Goal: Use online tool/utility: Use online tool/utility

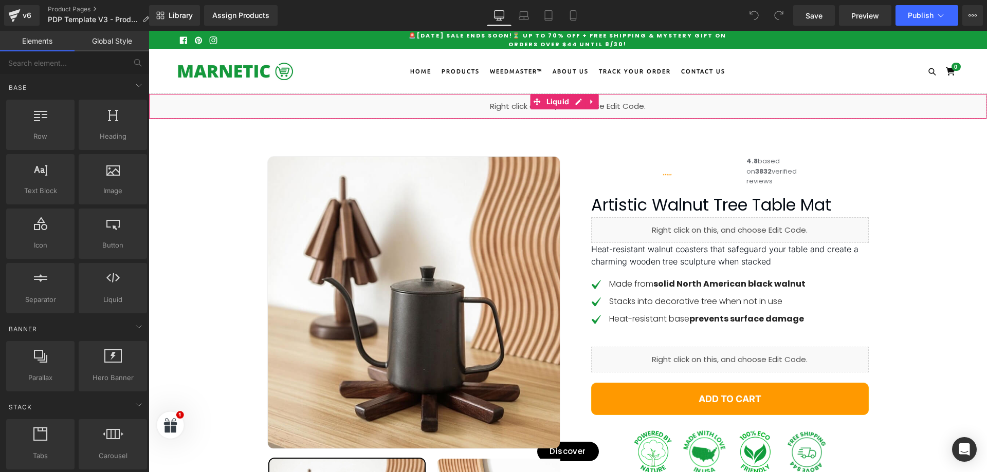
click at [591, 107] on link at bounding box center [591, 101] width 13 height 15
click at [568, 101] on icon at bounding box center [571, 102] width 7 height 8
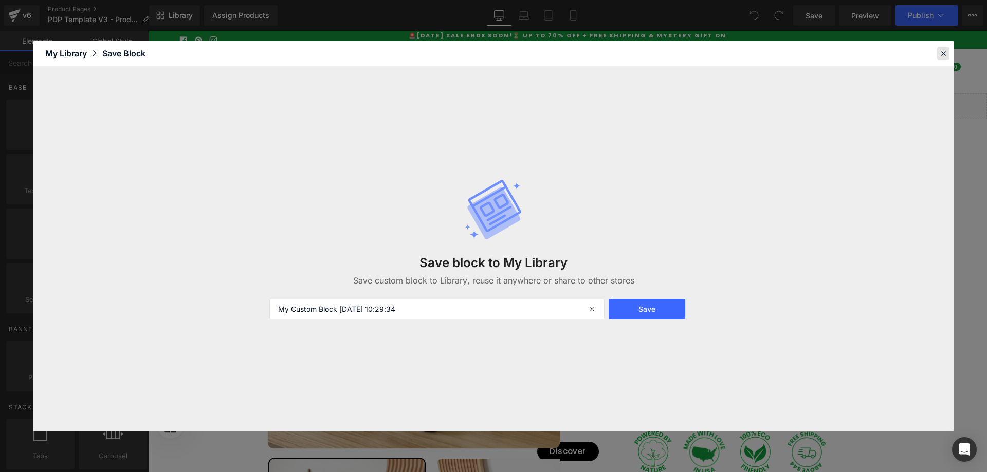
click at [940, 53] on icon at bounding box center [943, 53] width 9 height 9
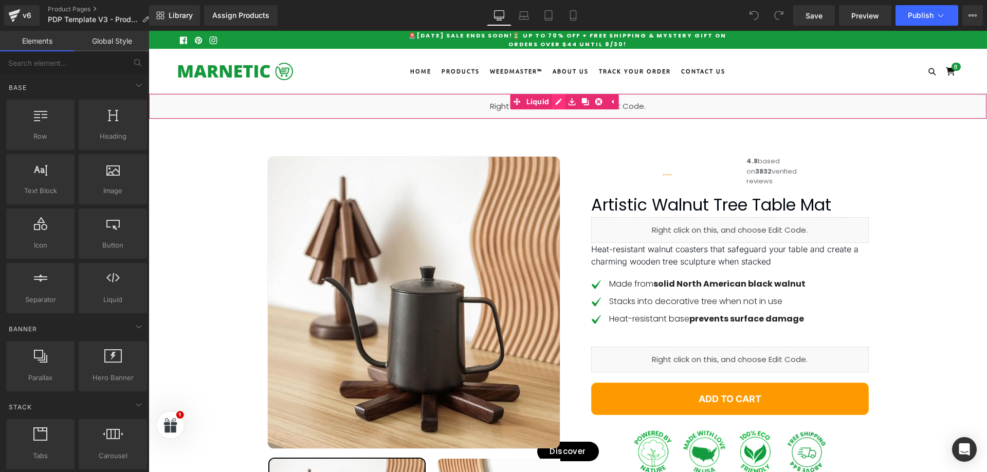
click at [559, 99] on div "Liquid" at bounding box center [568, 107] width 838 height 26
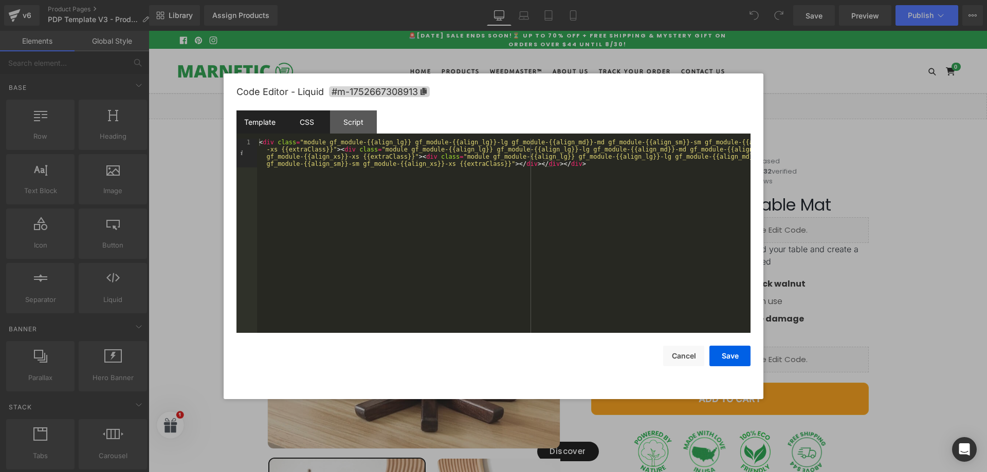
click at [299, 119] on div "CSS" at bounding box center [306, 122] width 47 height 23
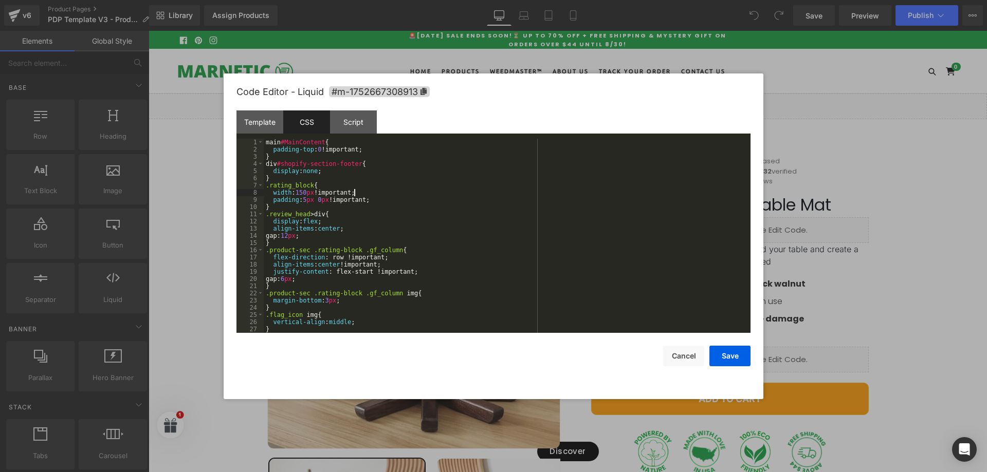
click at [418, 189] on div "main #MainContent { padding-top : 0 !important; } div #shopify-section-footer {…" at bounding box center [505, 243] width 483 height 209
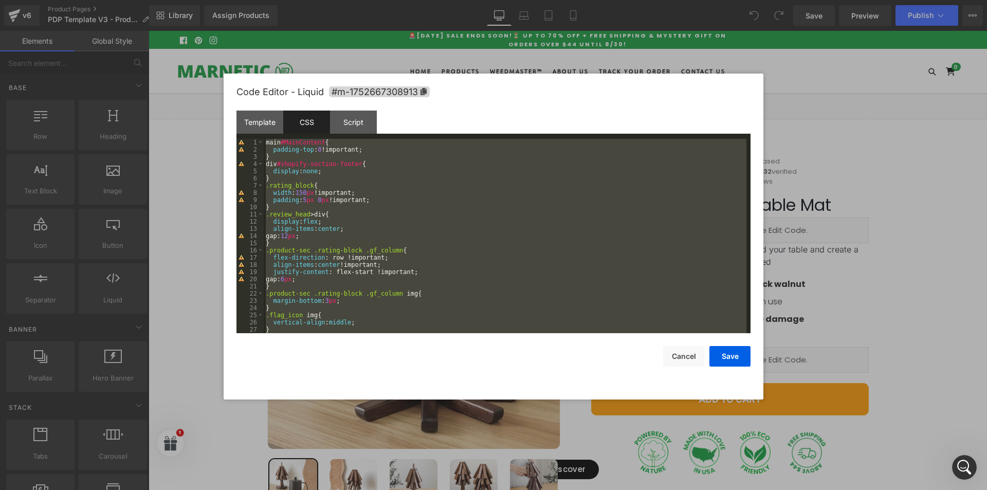
click at [281, 207] on div "main #MainContent { padding-top : 0 !important; } div #shopify-section-footer {…" at bounding box center [505, 236] width 483 height 194
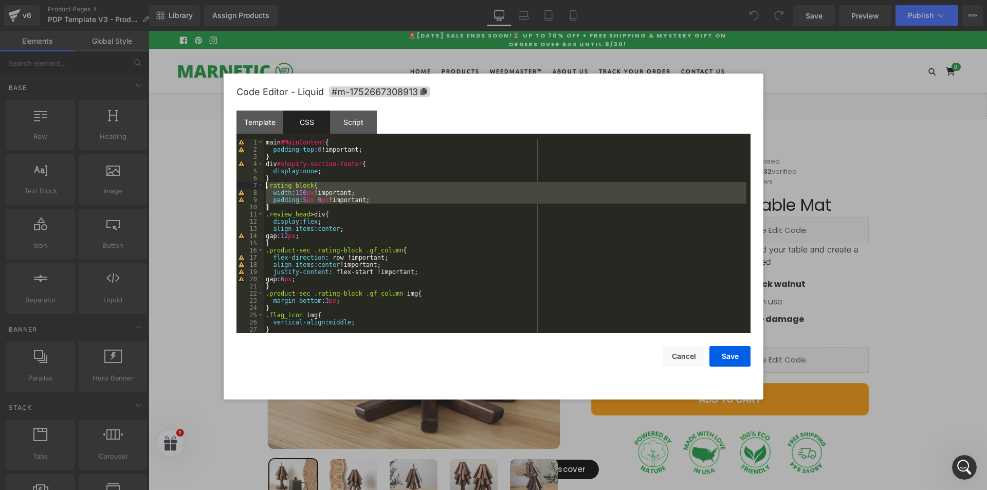
drag, startPoint x: 277, startPoint y: 208, endPoint x: 264, endPoint y: 188, distance: 23.8
click at [264, 188] on div "main #MainContent { padding-top : 0 !important; } div #shopify-section-footer {…" at bounding box center [505, 243] width 483 height 209
click at [846, 117] on div at bounding box center [493, 245] width 987 height 490
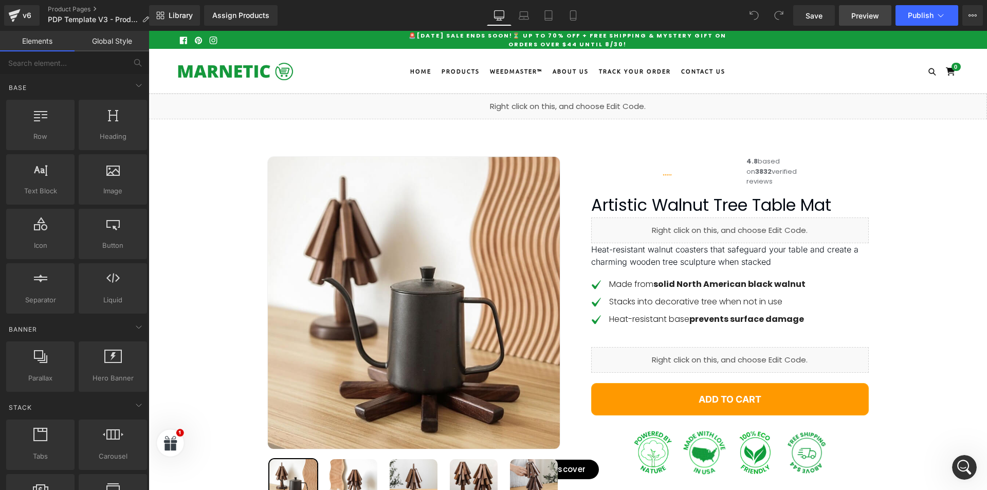
click at [862, 14] on span "Preview" at bounding box center [865, 15] width 28 height 11
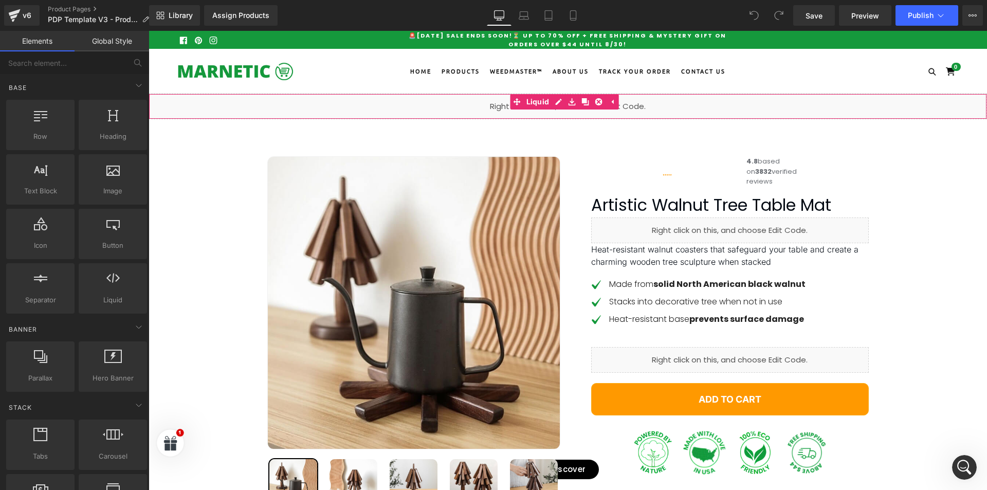
click at [561, 109] on div "Liquid" at bounding box center [568, 107] width 838 height 26
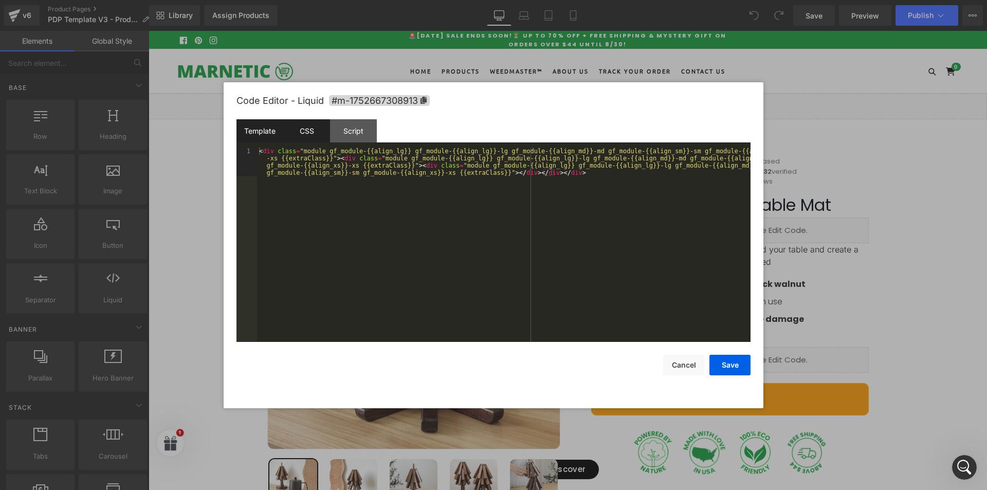
click at [300, 131] on div "CSS" at bounding box center [306, 130] width 47 height 23
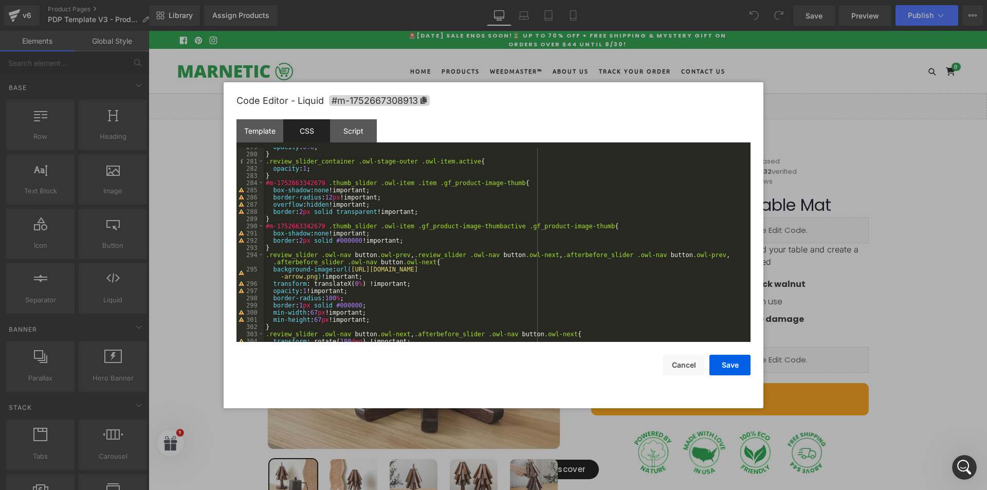
scroll to position [2005, 0]
click at [320, 226] on div "opacity : 0.6 ; } .review_slider_container .owl-stage-outer .owl-item.active { …" at bounding box center [505, 247] width 483 height 209
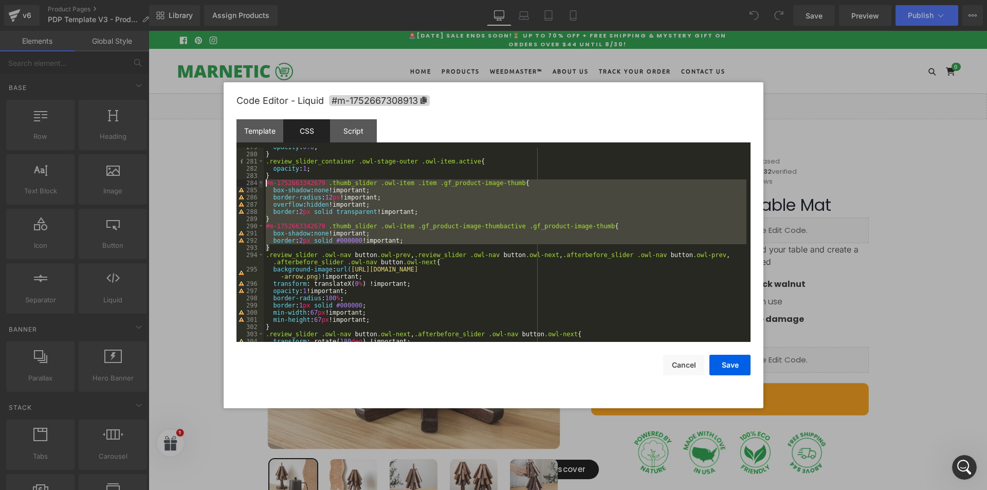
drag, startPoint x: 271, startPoint y: 245, endPoint x: 261, endPoint y: 185, distance: 61.0
click at [261, 185] on pre "279 280 281 282 283 284 285 286 287 288 289 290 291 292 293 294 295 296 297 298…" at bounding box center [493, 245] width 514 height 194
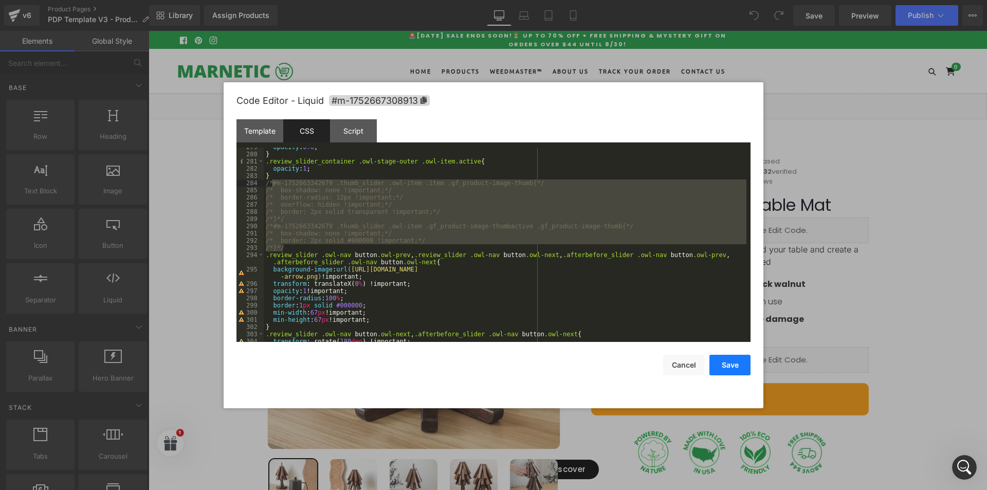
click at [728, 367] on button "Save" at bounding box center [729, 365] width 41 height 21
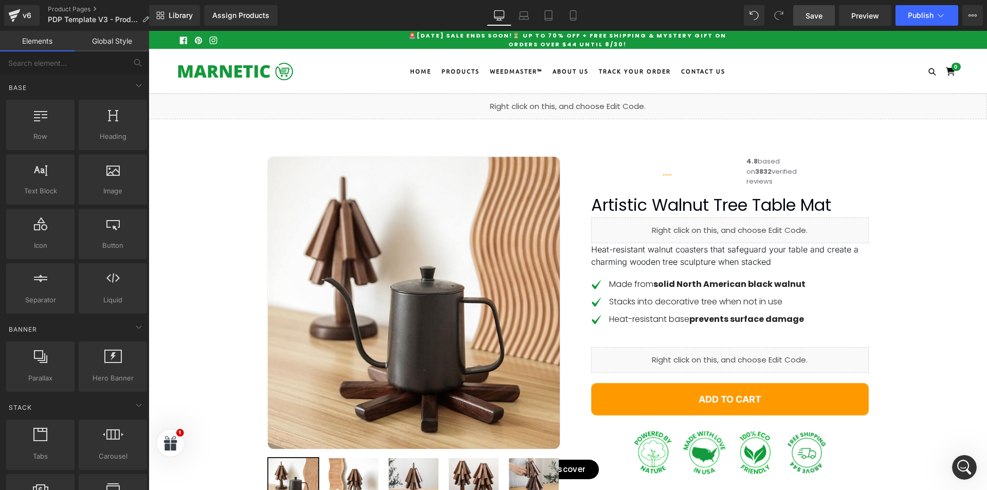
click at [816, 12] on span "Save" at bounding box center [814, 15] width 17 height 11
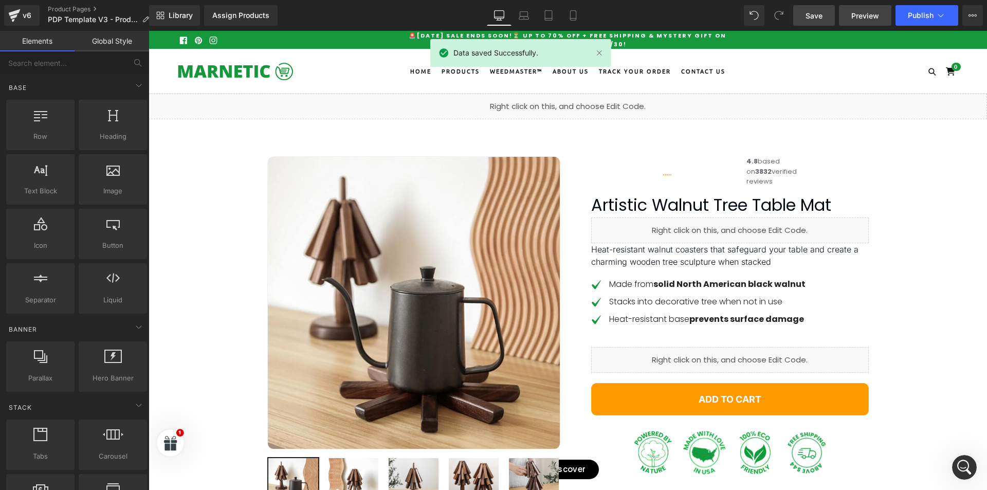
click at [880, 17] on link "Preview" at bounding box center [865, 15] width 52 height 21
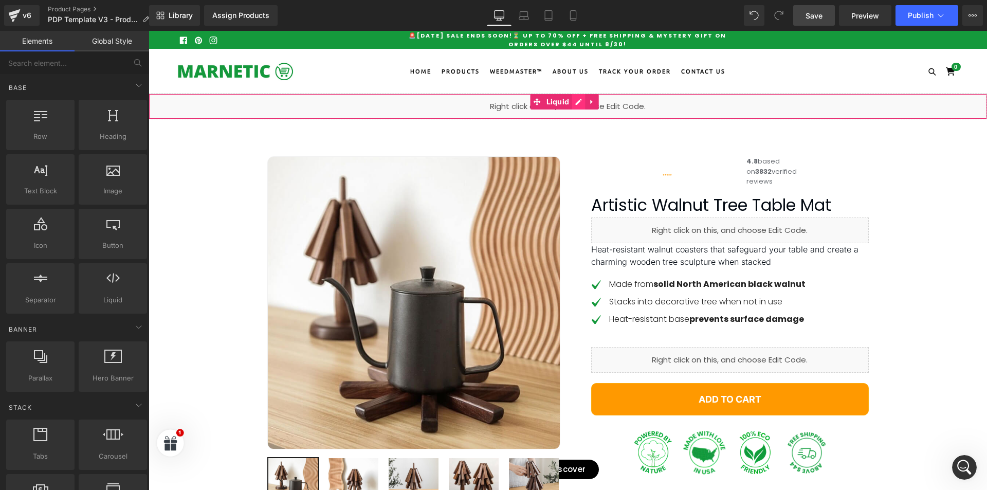
click at [576, 100] on div "Liquid" at bounding box center [568, 107] width 838 height 26
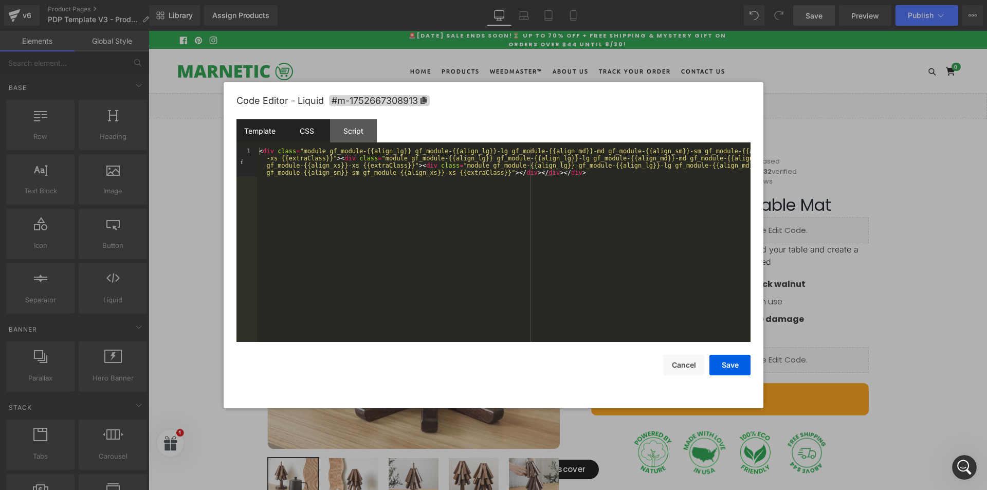
click at [315, 133] on div "CSS" at bounding box center [306, 130] width 47 height 23
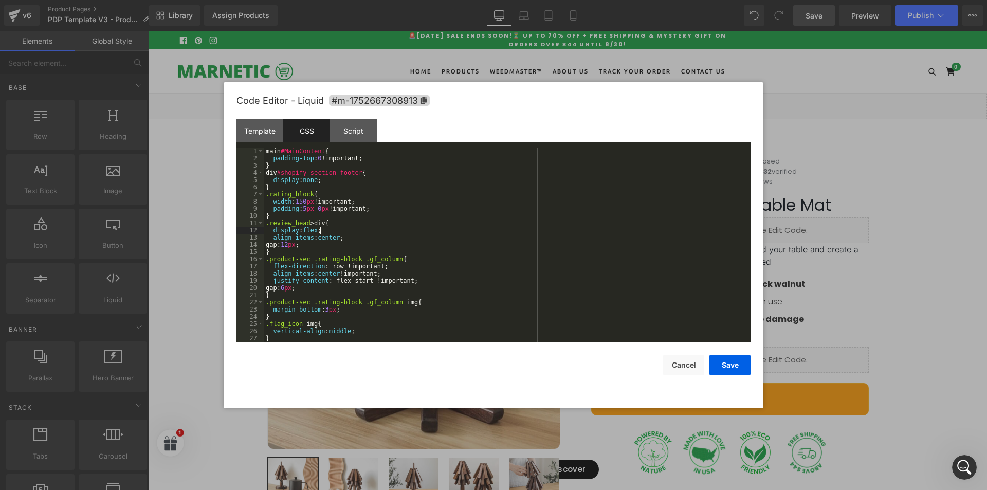
click at [454, 229] on div "main #MainContent { padding-top : 0 !important; } div #shopify-section-footer {…" at bounding box center [505, 252] width 483 height 209
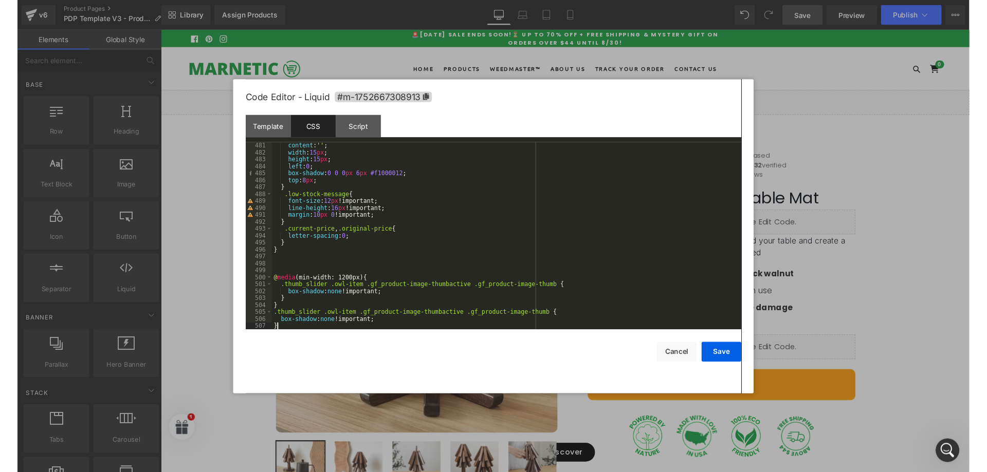
scroll to position [3476, 0]
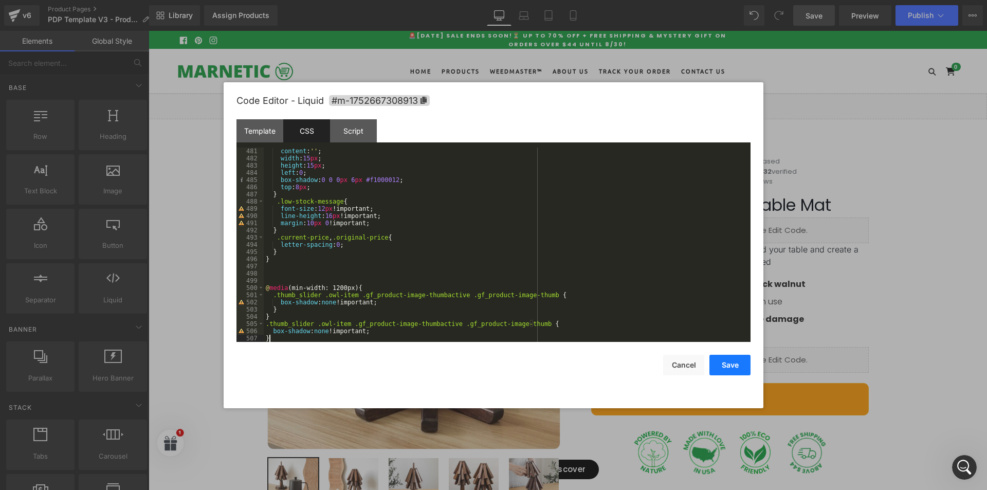
click at [737, 360] on button "Save" at bounding box center [729, 365] width 41 height 21
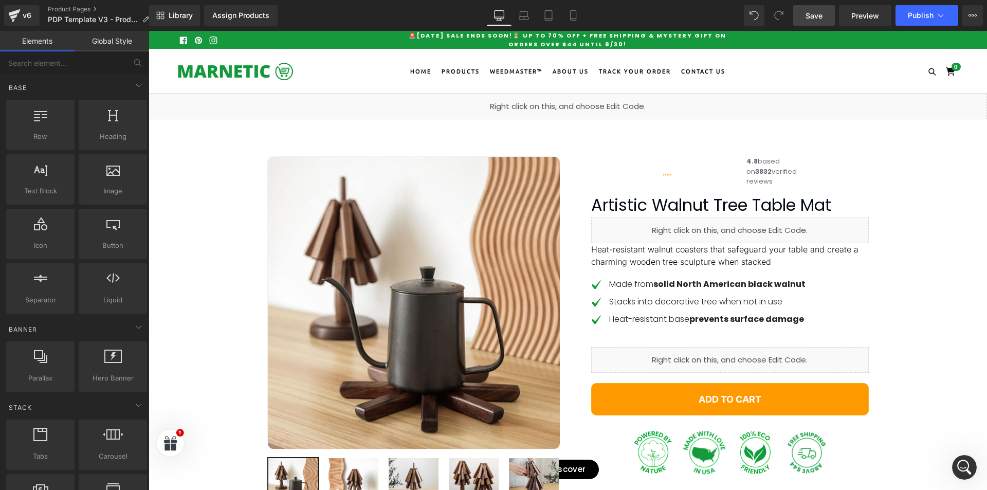
click at [833, 18] on link "Save" at bounding box center [814, 15] width 42 height 21
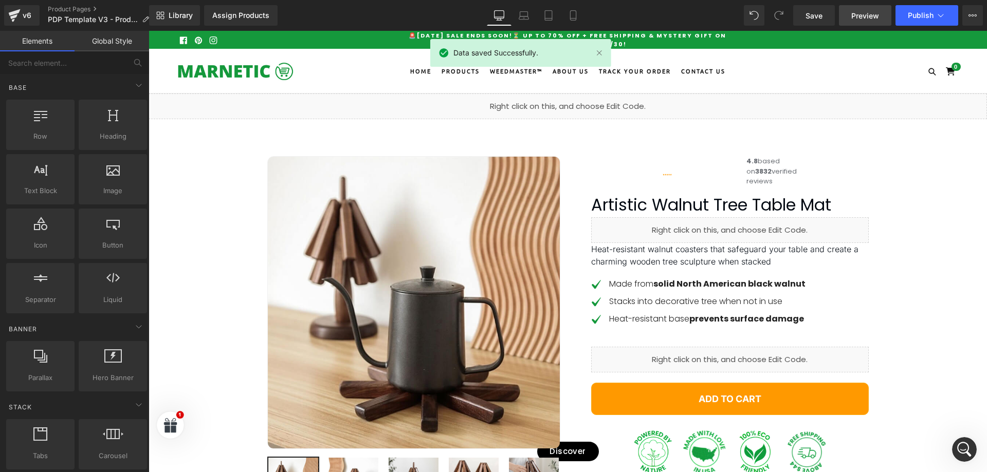
click at [866, 17] on span "Preview" at bounding box center [865, 15] width 28 height 11
